Goal: Task Accomplishment & Management: Complete application form

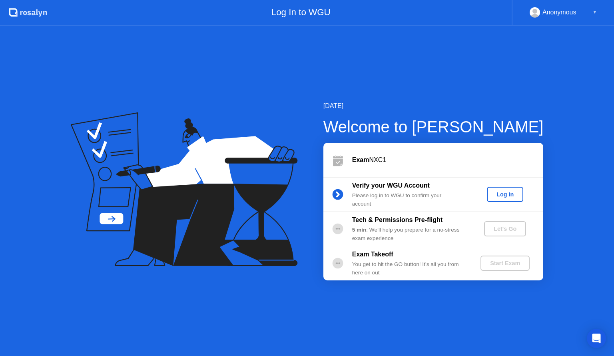
click at [510, 194] on div "Log In" at bounding box center [505, 194] width 30 height 6
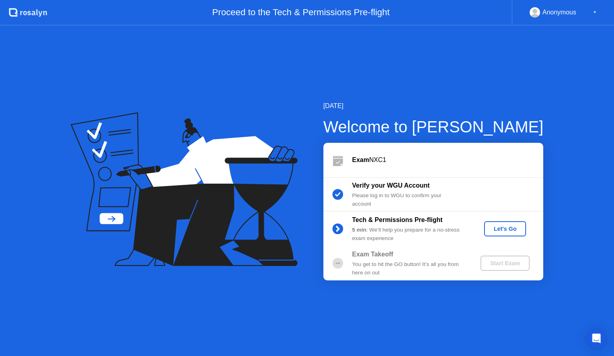
click at [509, 232] on div "Let's Go" at bounding box center [506, 229] width 36 height 6
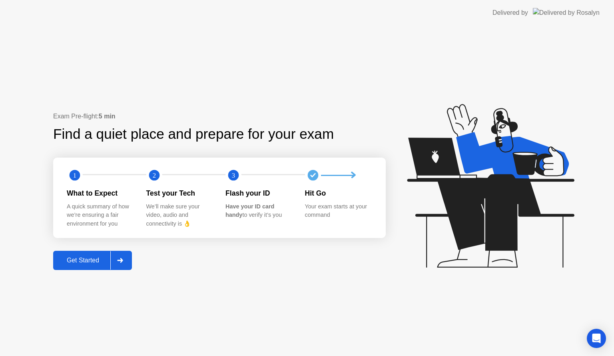
click at [78, 262] on div "Get Started" at bounding box center [83, 260] width 55 height 7
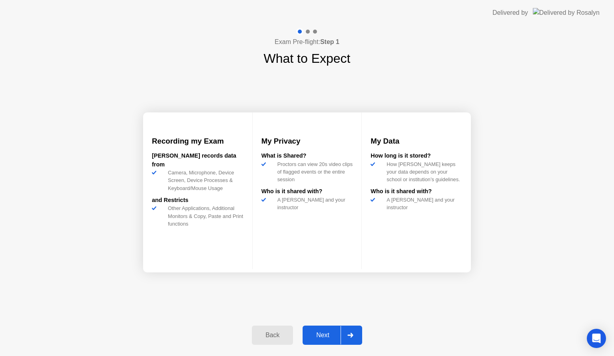
click at [315, 334] on div "Next" at bounding box center [323, 335] width 36 height 7
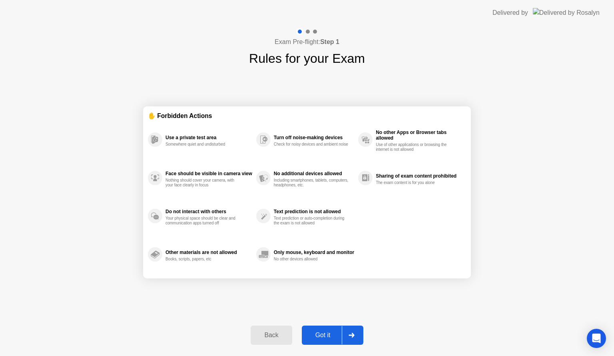
click at [315, 334] on div "Got it" at bounding box center [323, 335] width 38 height 7
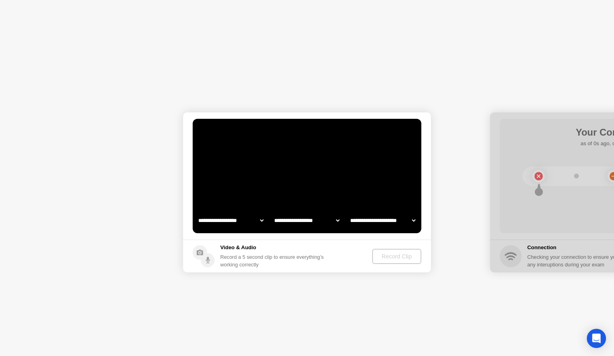
select select "**********"
select select "*******"
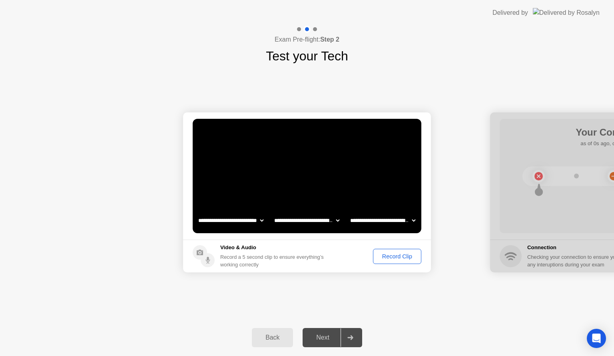
click at [397, 255] on div "Record Clip" at bounding box center [397, 256] width 43 height 6
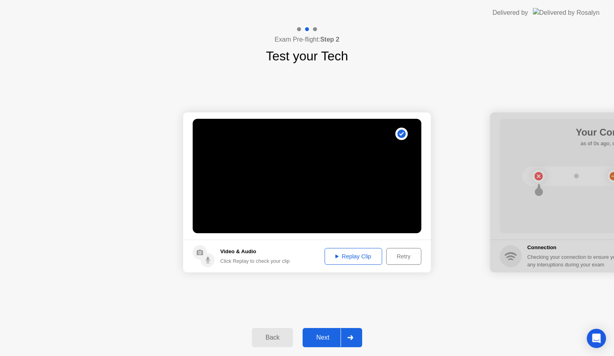
click at [370, 259] on div "Replay Clip" at bounding box center [354, 256] width 52 height 6
click at [231, 257] on div "Click Replay to check your clip" at bounding box center [255, 261] width 70 height 8
click at [400, 256] on div "Retry" at bounding box center [404, 256] width 30 height 6
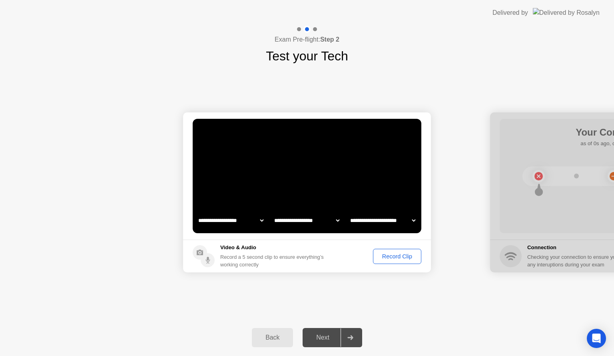
click at [415, 218] on select "**********" at bounding box center [383, 220] width 68 height 16
click at [349, 212] on select "**********" at bounding box center [383, 220] width 68 height 16
click at [400, 257] on div "Record Clip" at bounding box center [397, 256] width 43 height 6
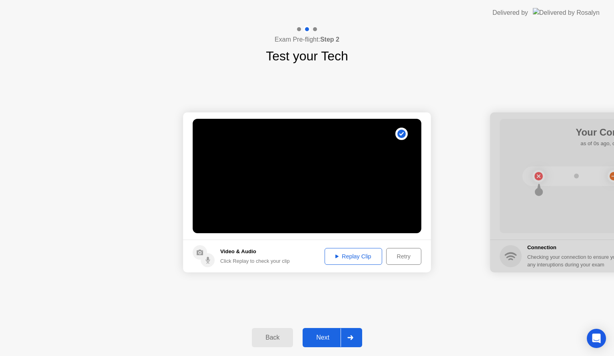
click at [348, 262] on button "Replay Clip" at bounding box center [354, 256] width 58 height 17
click at [323, 335] on div "Next" at bounding box center [323, 337] width 36 height 7
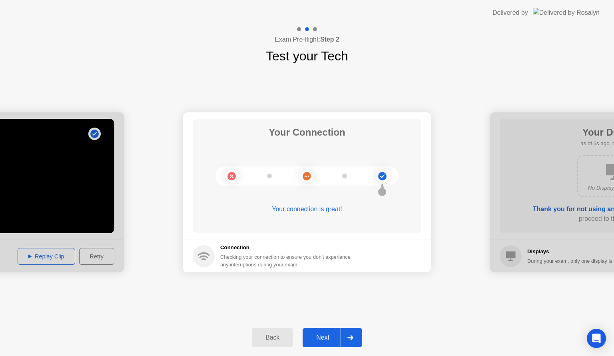
click at [320, 341] on div "Next" at bounding box center [323, 337] width 36 height 7
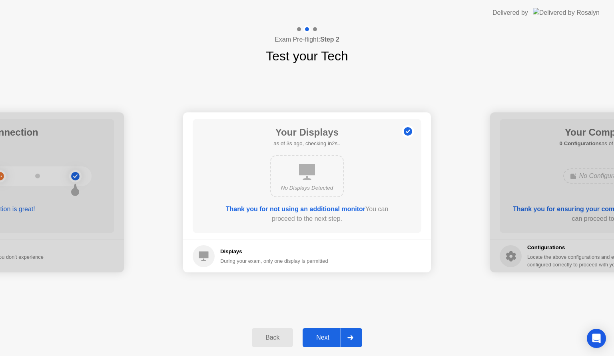
click at [320, 341] on div "Next" at bounding box center [323, 337] width 36 height 7
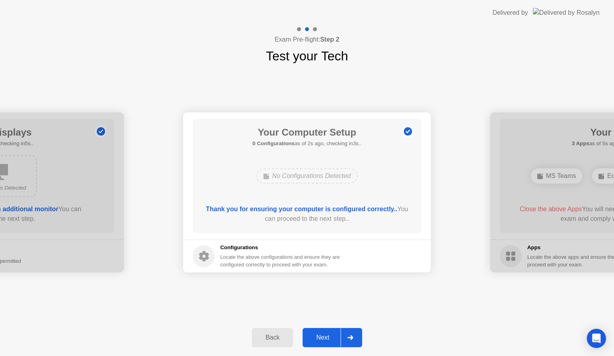
click at [320, 341] on div "Next" at bounding box center [323, 337] width 36 height 7
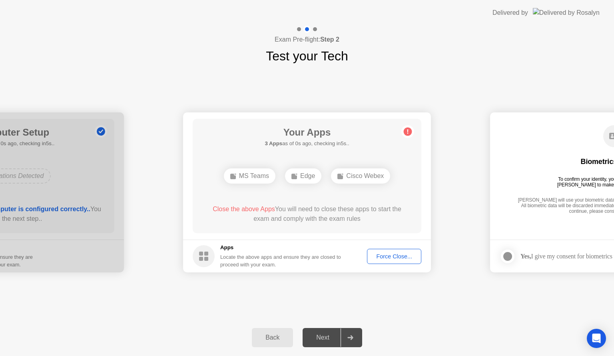
click at [387, 255] on div "Force Close..." at bounding box center [394, 256] width 49 height 6
click at [388, 256] on div "Force Close..." at bounding box center [394, 256] width 49 height 6
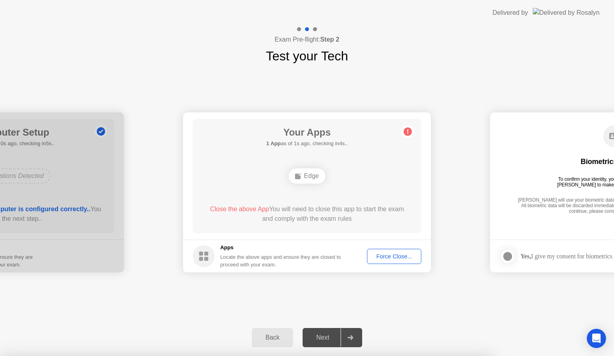
click at [392, 255] on div "Force Close..." at bounding box center [394, 256] width 49 height 6
click at [401, 253] on div "Force Close..." at bounding box center [394, 256] width 49 height 6
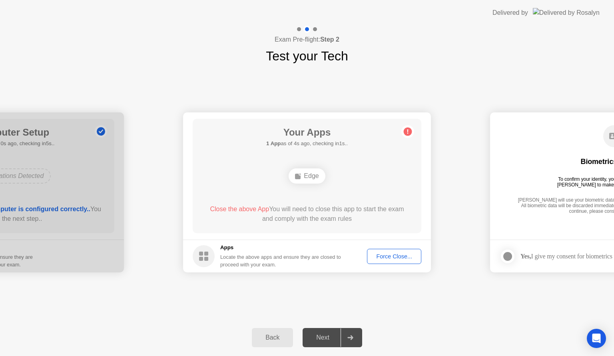
click at [309, 178] on div "Edge" at bounding box center [307, 175] width 36 height 15
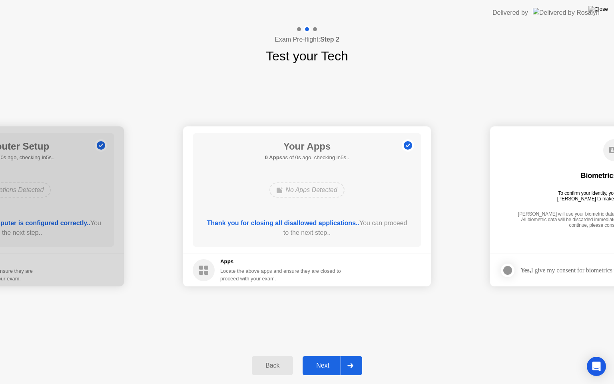
click at [354, 56] on div "Exam Pre-flight: Step 2 Test your Tech" at bounding box center [307, 46] width 614 height 40
click at [331, 356] on div "Next" at bounding box center [323, 365] width 36 height 7
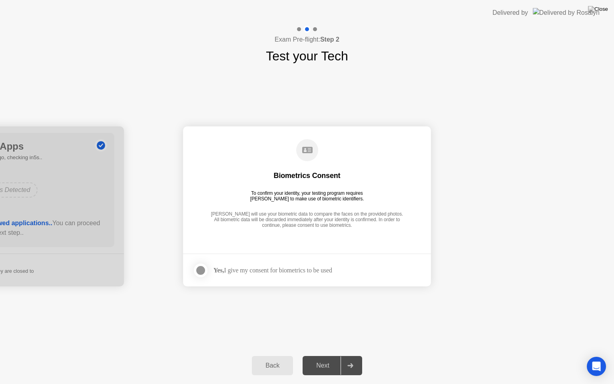
click at [200, 266] on div at bounding box center [201, 271] width 10 height 10
click at [323, 356] on div "Next" at bounding box center [323, 365] width 36 height 7
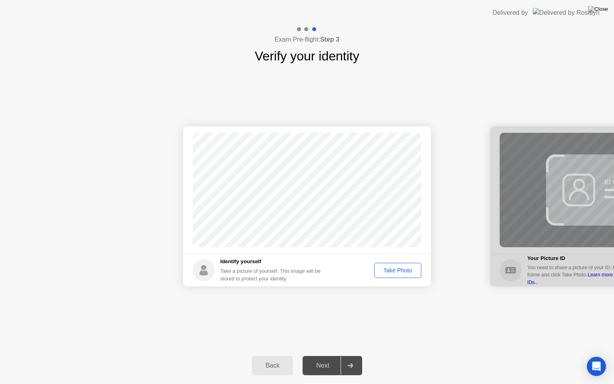
click at [401, 273] on div "Take Photo" at bounding box center [398, 270] width 42 height 6
click at [313, 356] on div "Next" at bounding box center [323, 365] width 36 height 7
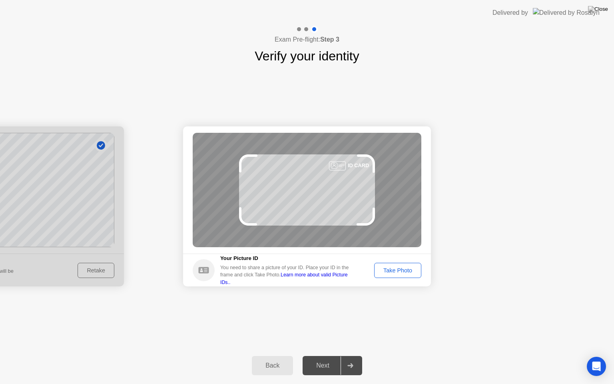
click at [392, 270] on div "Take Photo" at bounding box center [398, 270] width 42 height 6
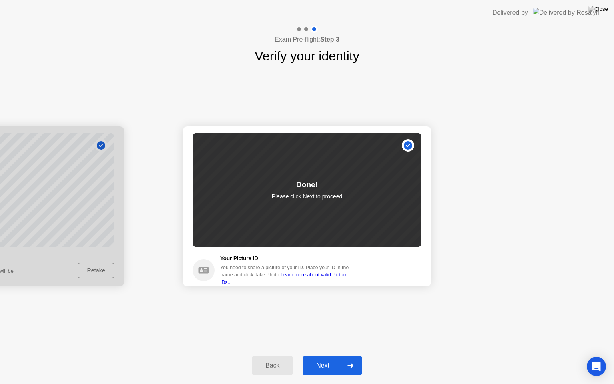
click at [318, 356] on div "Next" at bounding box center [323, 365] width 36 height 7
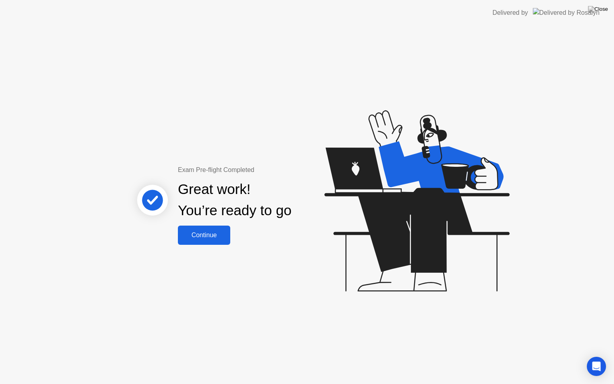
click at [199, 237] on div "Continue" at bounding box center [204, 235] width 48 height 7
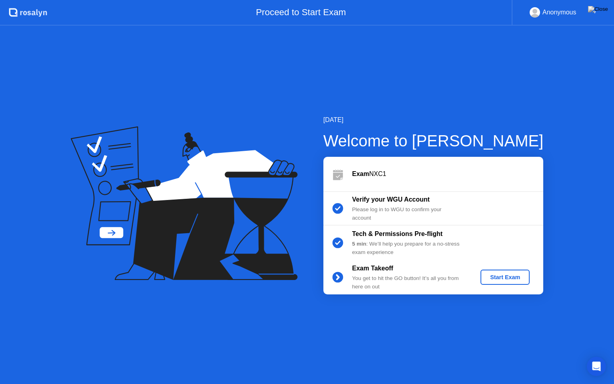
click at [502, 277] on div "Start Exam" at bounding box center [505, 277] width 43 height 6
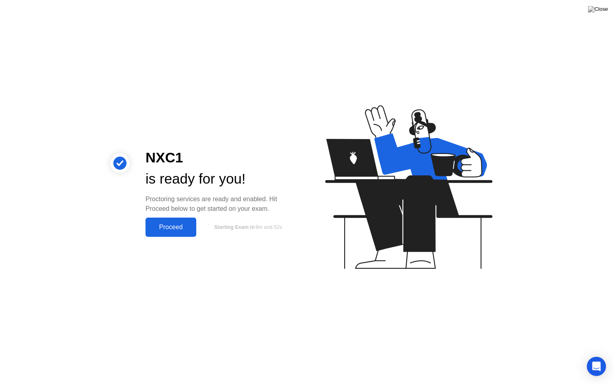
click at [165, 224] on div "Proceed" at bounding box center [171, 227] width 46 height 7
